Goal: Task Accomplishment & Management: Use online tool/utility

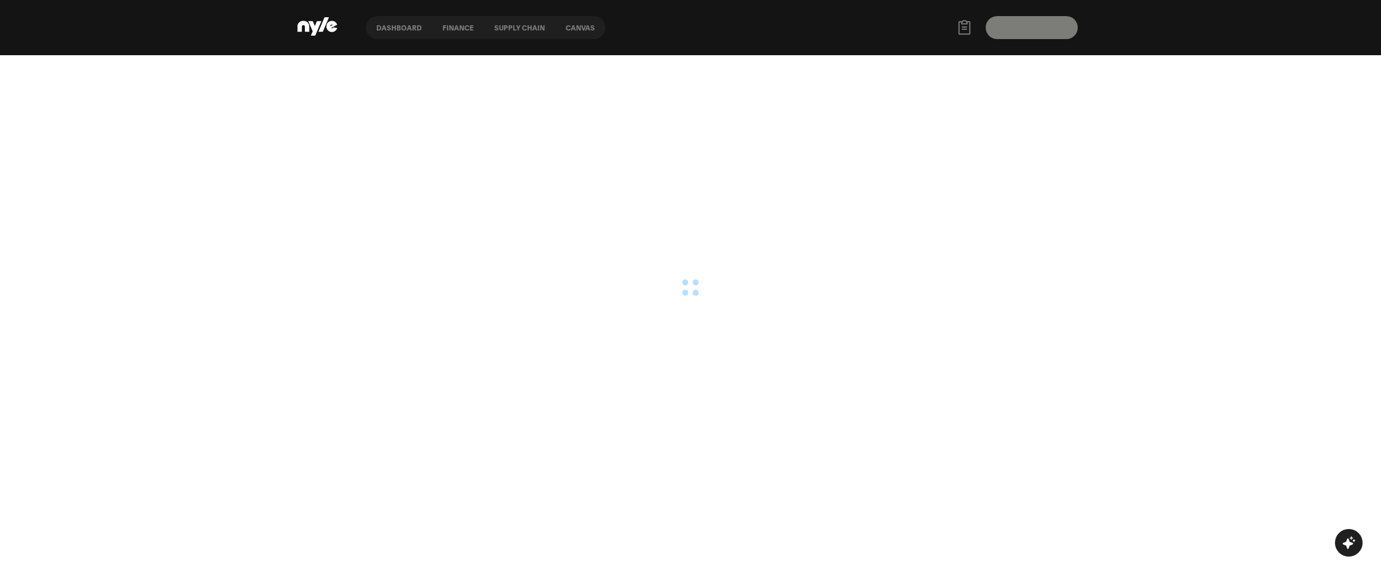
click at [1170, 55] on html "Dashboard finance Supply chain Canvas [PERSON_NAME] AI Assistant I can help you…" at bounding box center [690, 27] width 1381 height 55
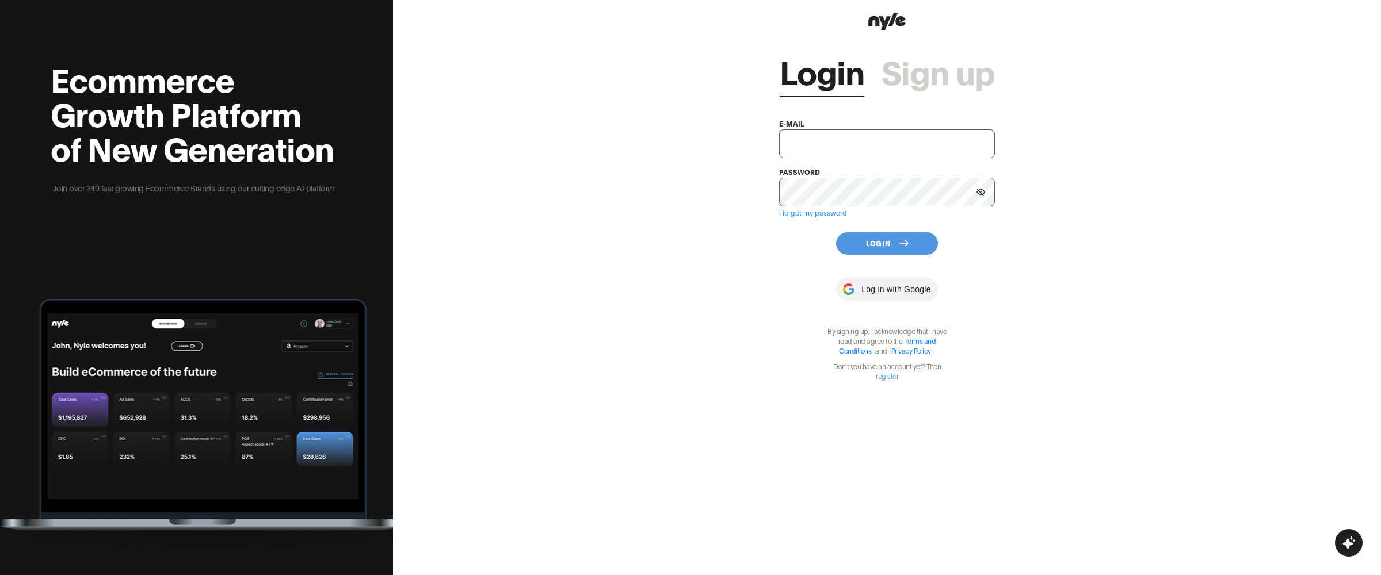
type input "[EMAIL_ADDRESS][PERSON_NAME]"
click at [884, 239] on button "Log In" at bounding box center [887, 243] width 102 height 22
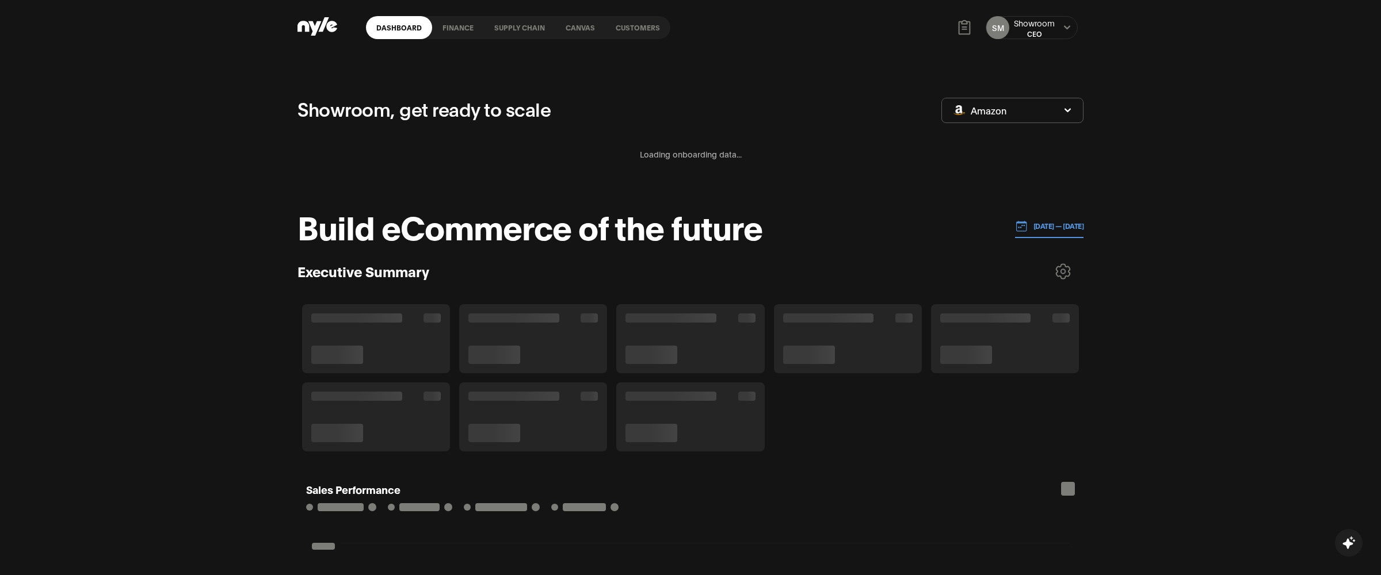
click at [1060, 26] on div "SM Showroom CEO" at bounding box center [1031, 27] width 92 height 23
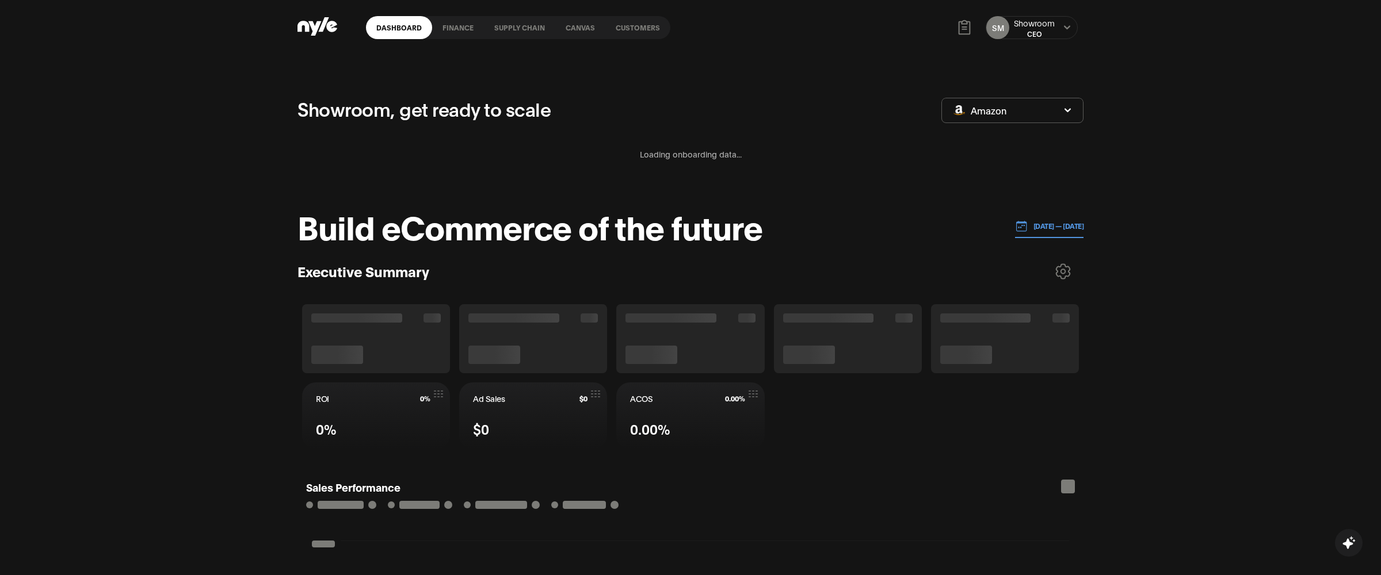
click at [1064, 28] on icon at bounding box center [1066, 27] width 7 height 7
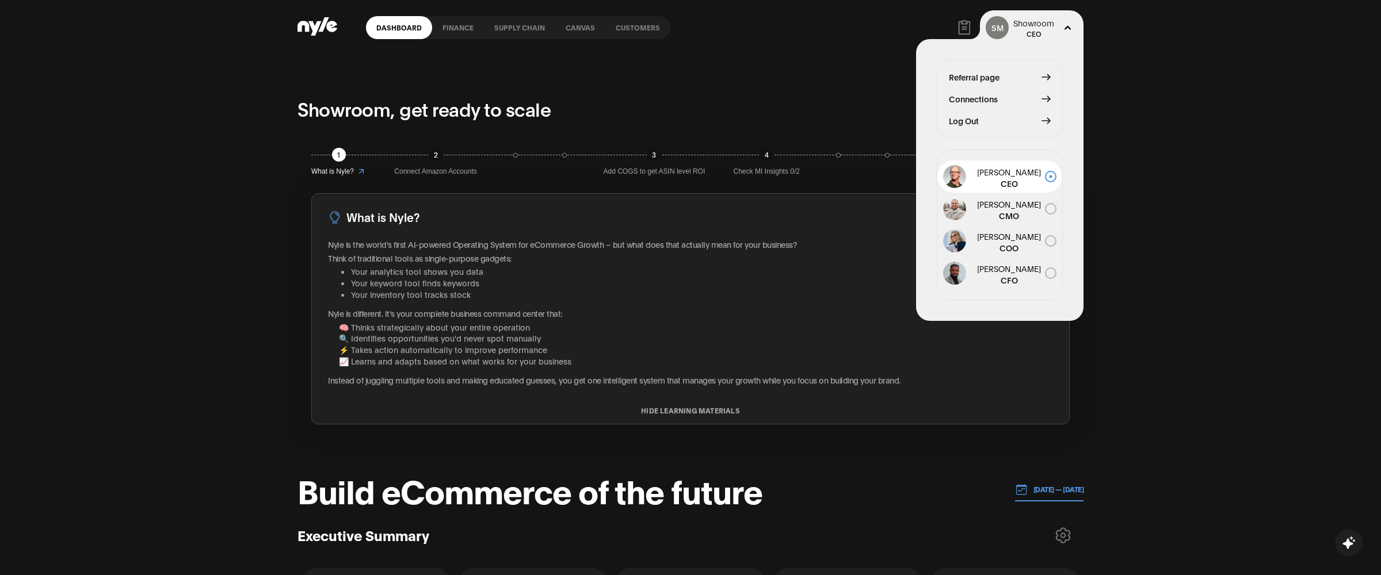
click at [977, 98] on span "Connections" at bounding box center [973, 99] width 49 height 13
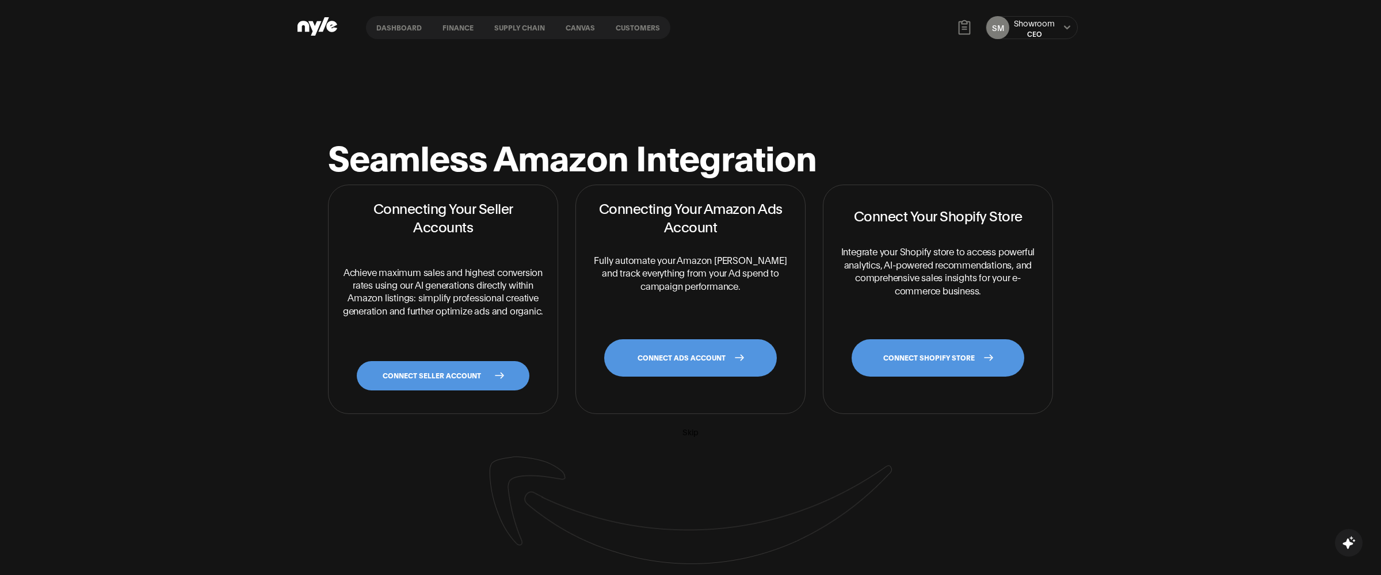
click at [249, 281] on div "Seamless Amazon Integration Connecting Your Seller Accounts Achieve maximum sal…" at bounding box center [690, 342] width 1381 height 575
